Goal: Transaction & Acquisition: Download file/media

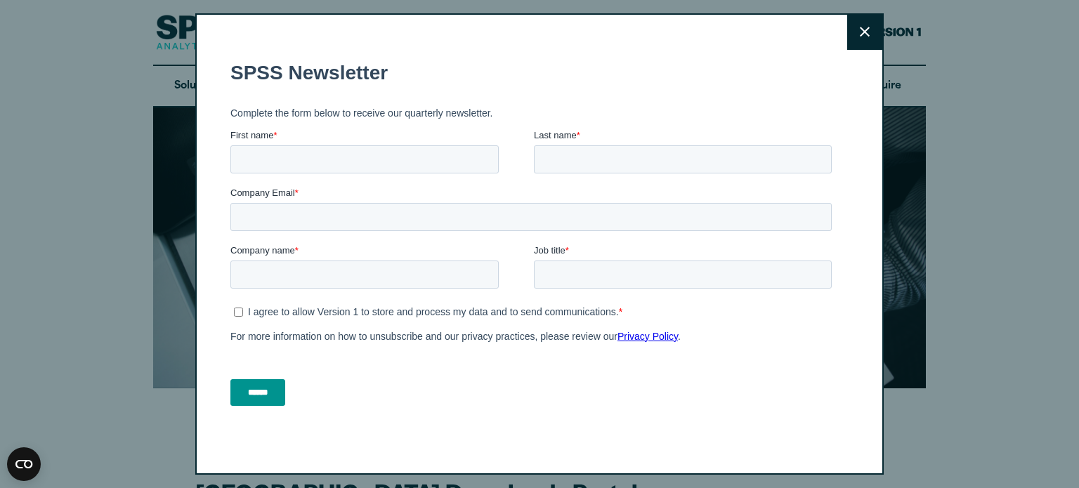
click at [861, 43] on button "Close" at bounding box center [864, 32] width 35 height 35
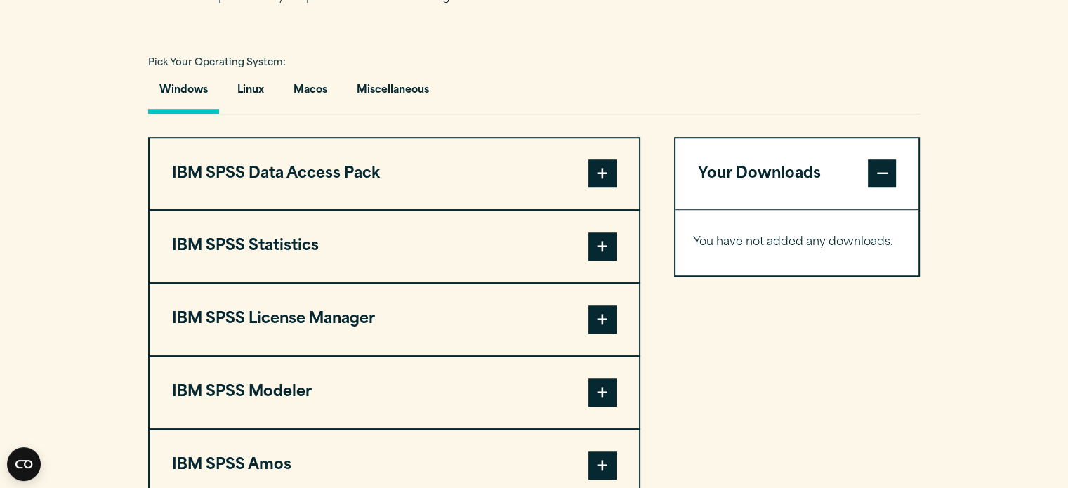
scroll to position [1053, 0]
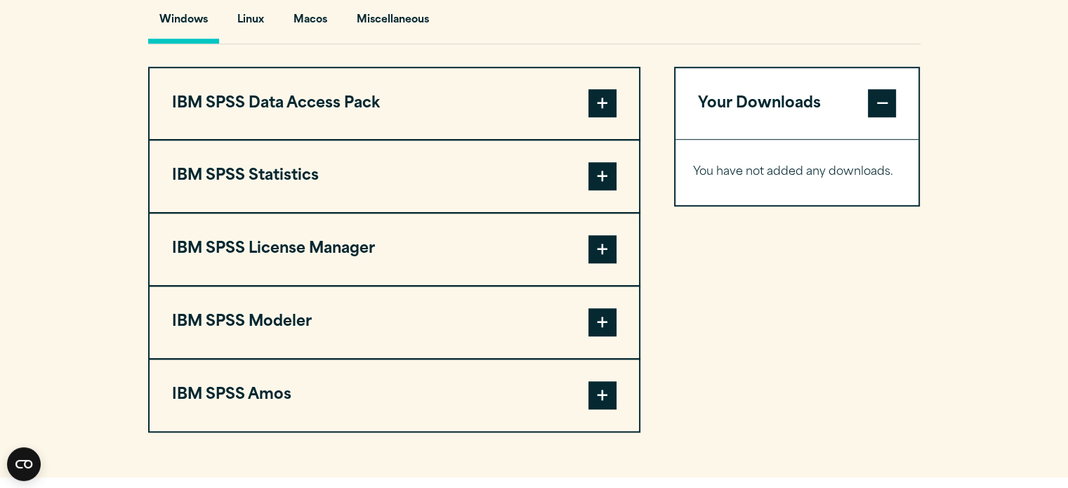
click at [602, 117] on span at bounding box center [602, 103] width 28 height 28
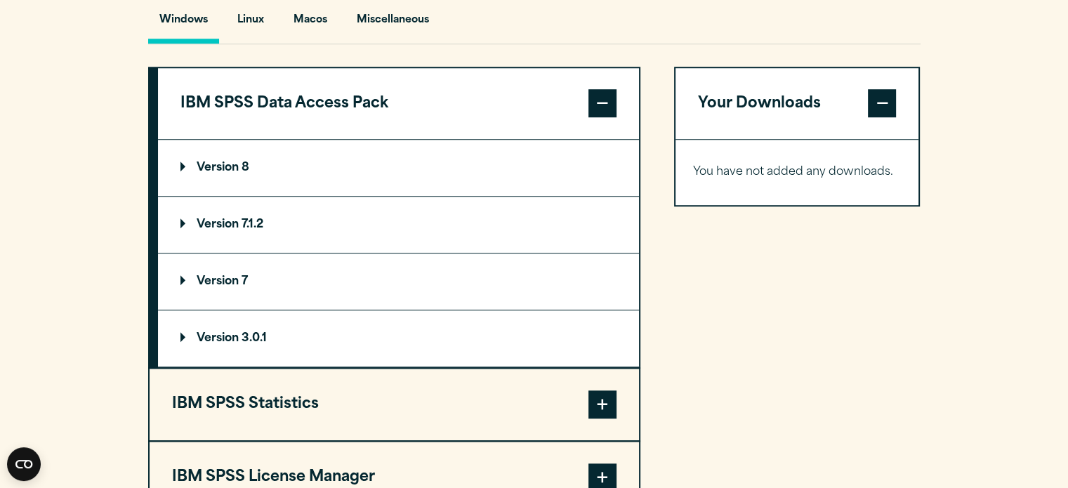
click at [264, 344] on p "Version 3.0.1" at bounding box center [223, 338] width 86 height 11
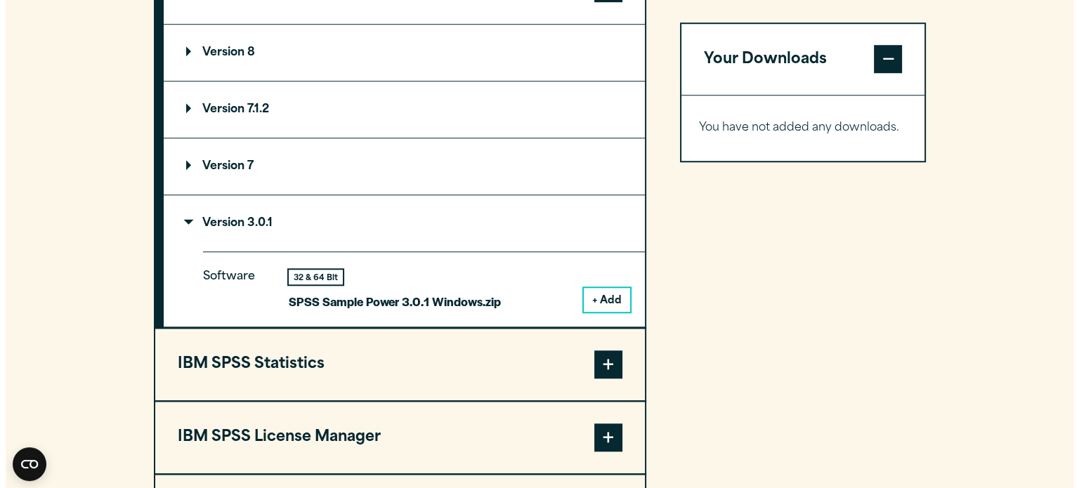
scroll to position [1194, 0]
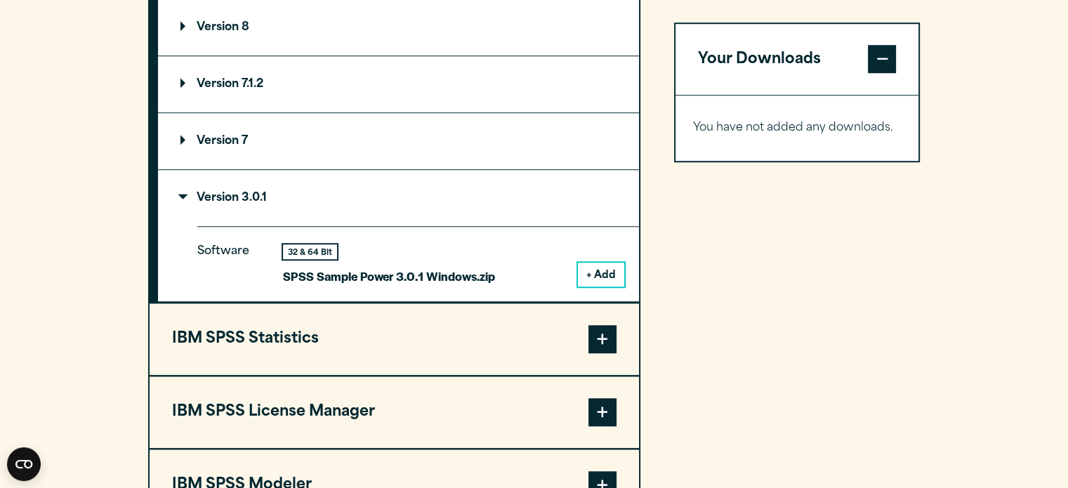
click at [251, 221] on summary "Version 3.0.1" at bounding box center [398, 198] width 481 height 56
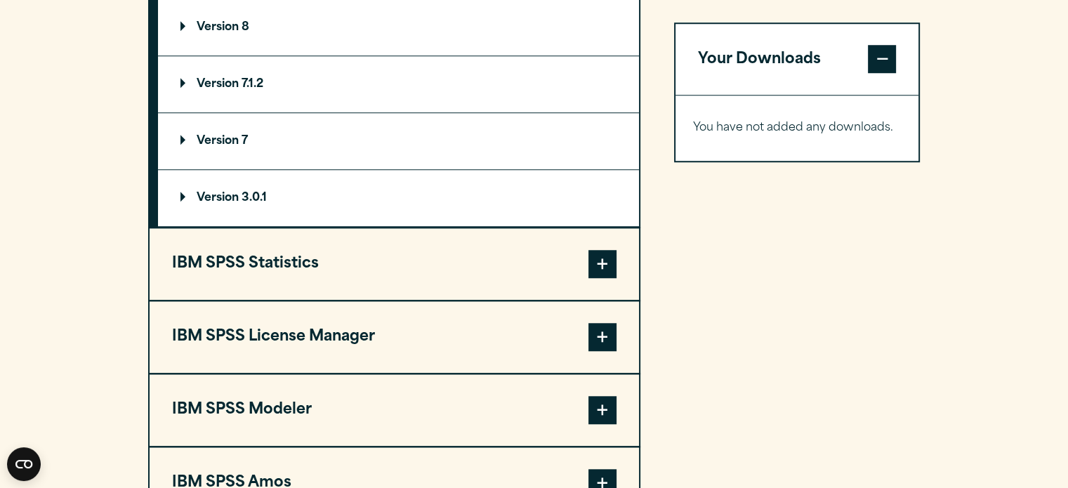
click at [237, 169] on summary "Version 7" at bounding box center [398, 141] width 481 height 56
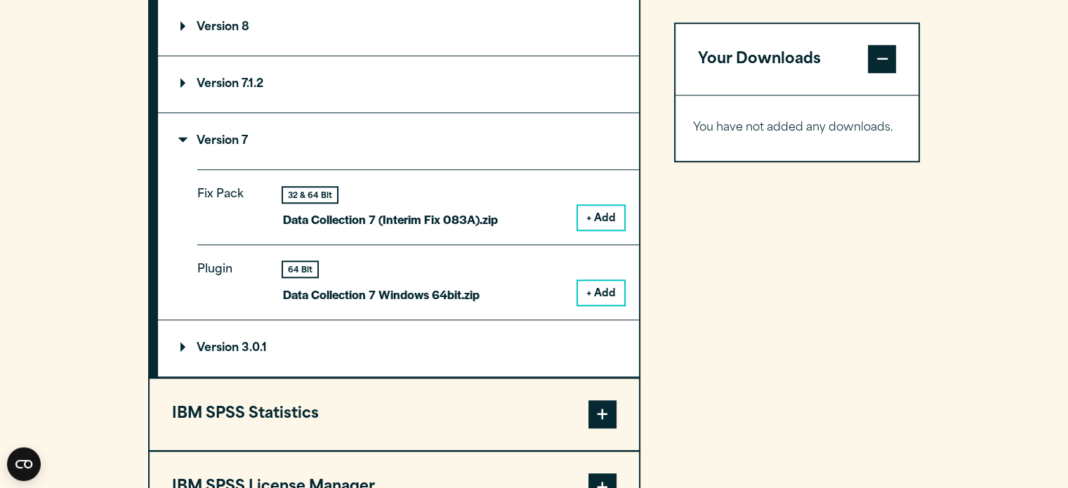
click at [239, 147] on p "Version 7" at bounding box center [213, 141] width 67 height 11
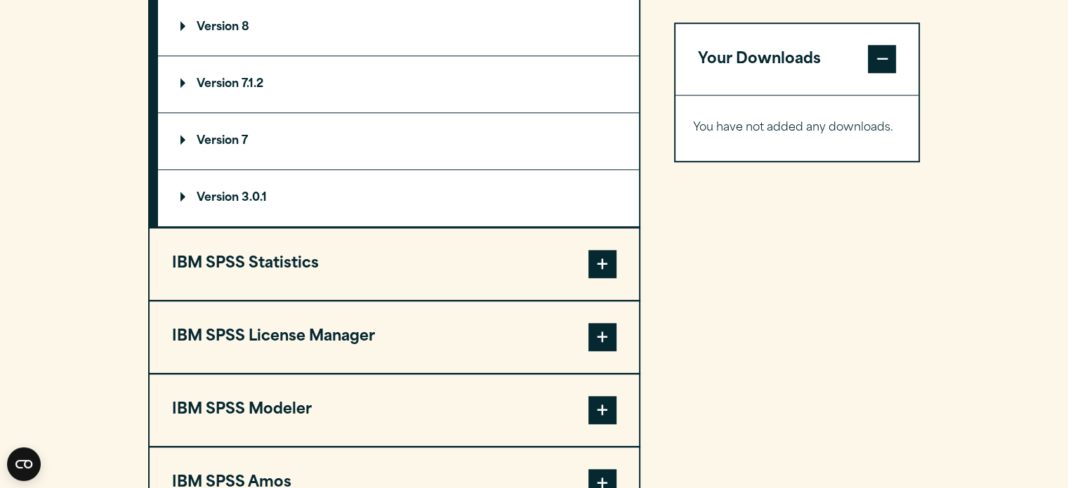
click at [610, 278] on span at bounding box center [602, 264] width 28 height 28
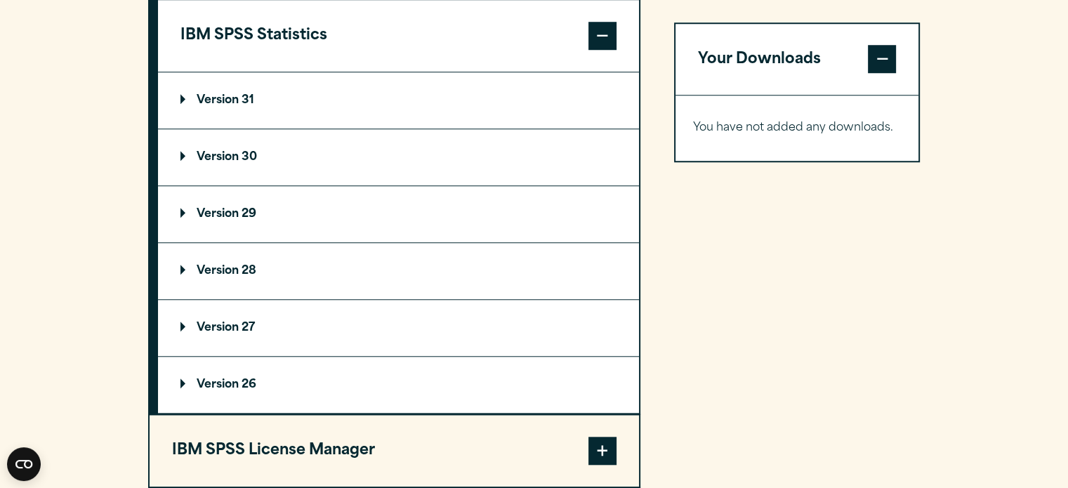
click at [289, 184] on summary "Version 30" at bounding box center [398, 157] width 481 height 56
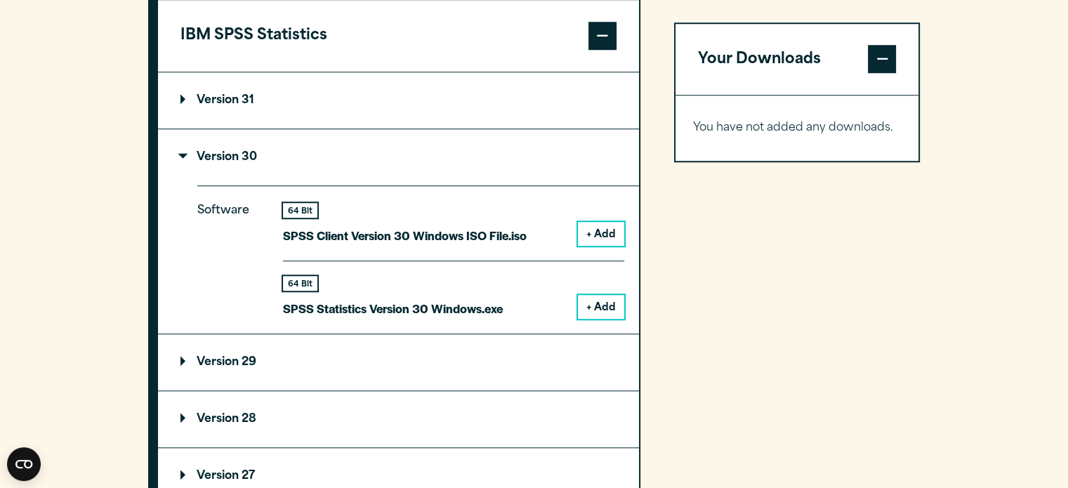
click at [612, 319] on button "+ Add" at bounding box center [601, 307] width 46 height 24
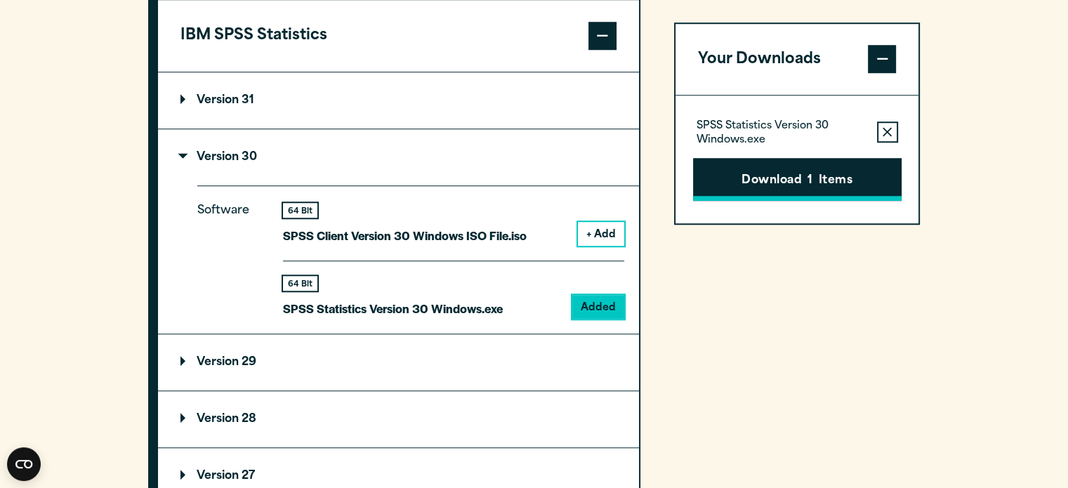
click at [831, 177] on button "Download 1 Items" at bounding box center [797, 180] width 209 height 44
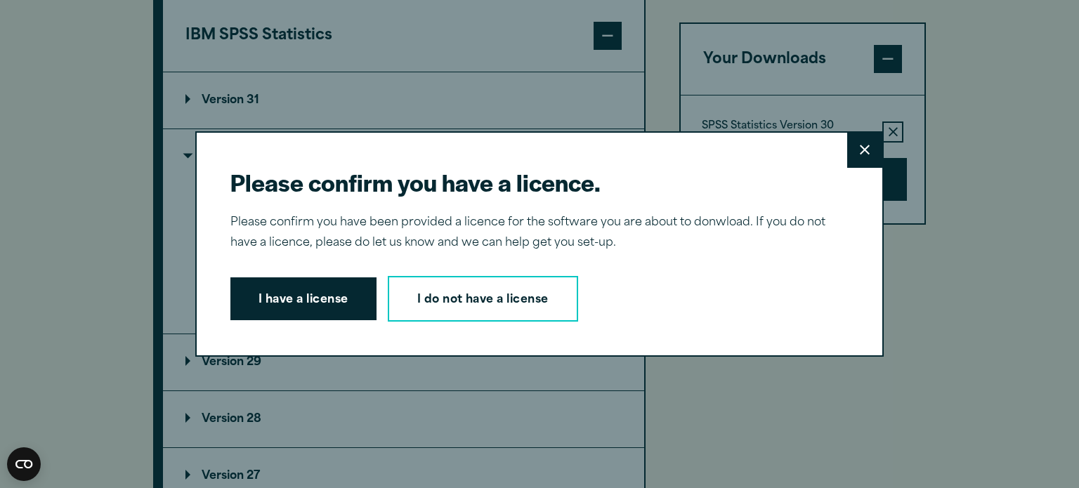
click at [337, 304] on button "I have a license" at bounding box center [303, 299] width 146 height 44
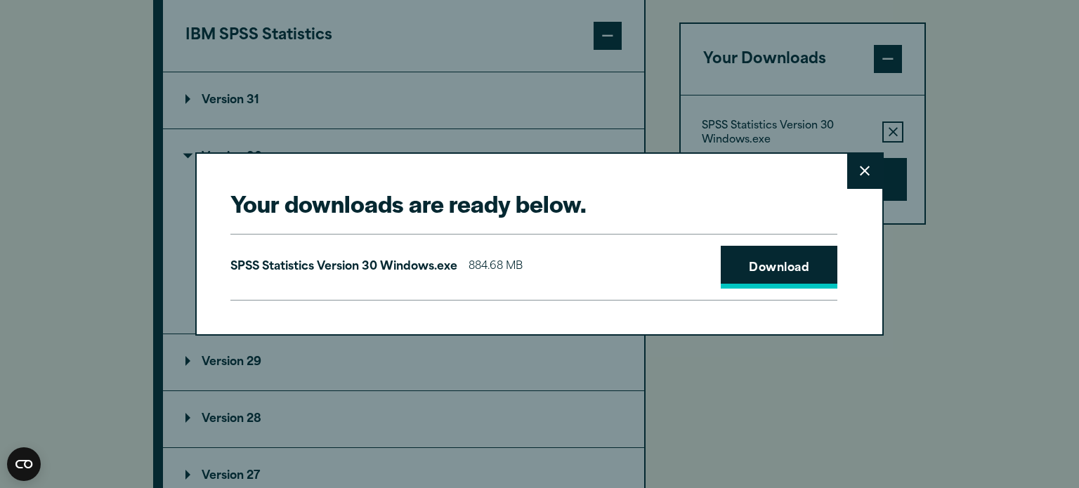
click at [788, 263] on link "Download" at bounding box center [778, 268] width 117 height 44
